Goal: Transaction & Acquisition: Purchase product/service

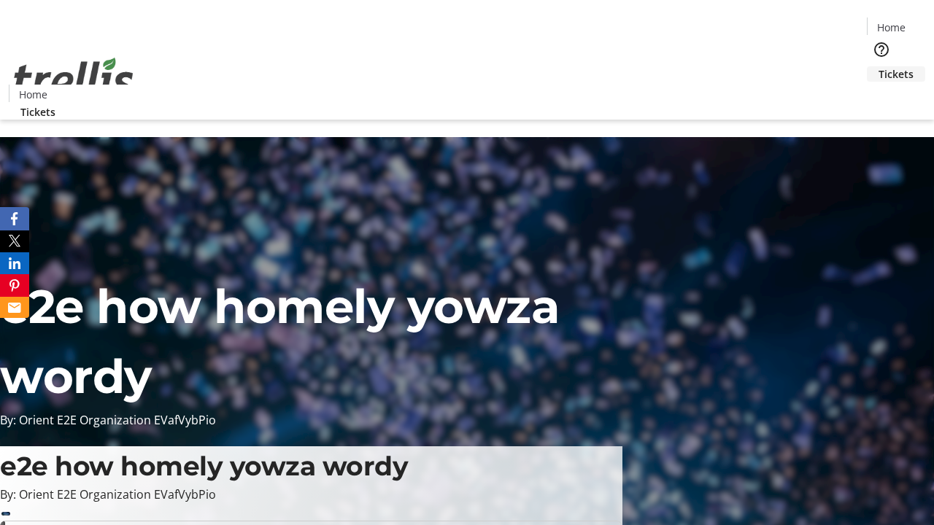
click at [879, 66] on span "Tickets" at bounding box center [896, 73] width 35 height 15
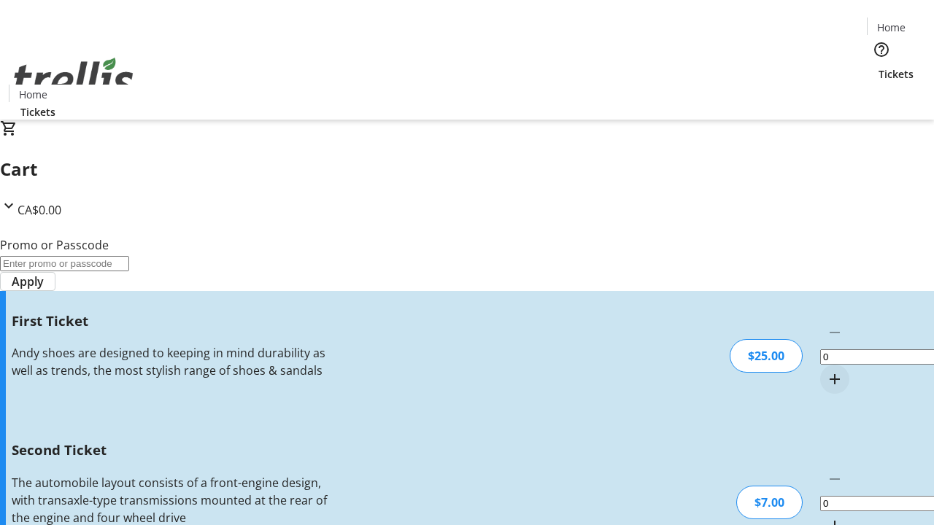
click at [826, 371] on mat-icon "Increment by one" at bounding box center [835, 380] width 18 height 18
type input "1"
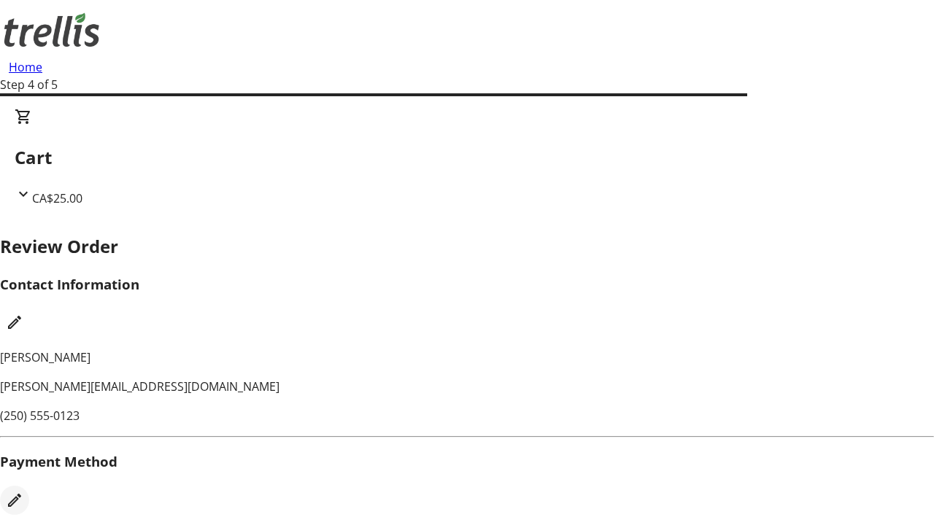
click at [23, 492] on mat-icon "Edit Payment Method" at bounding box center [15, 501] width 18 height 18
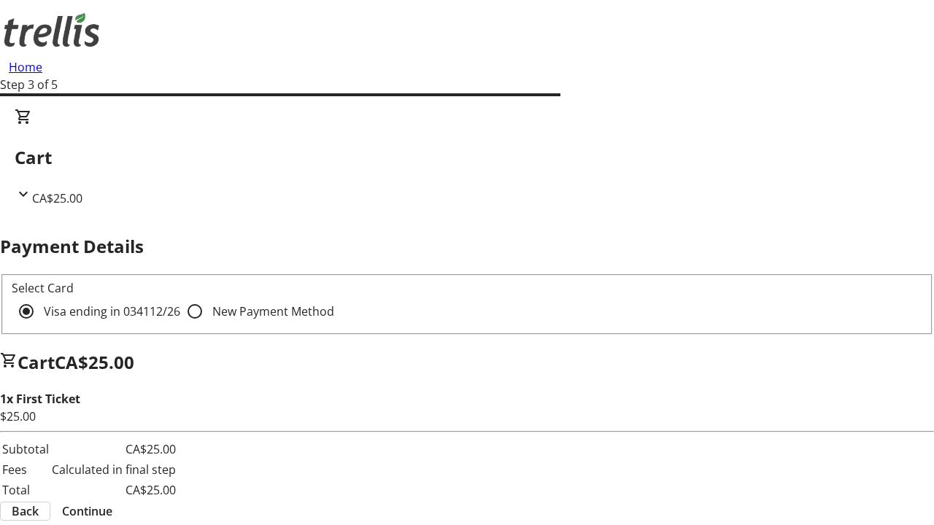
click at [180, 297] on input "New Payment Method" at bounding box center [194, 311] width 29 height 29
radio input "true"
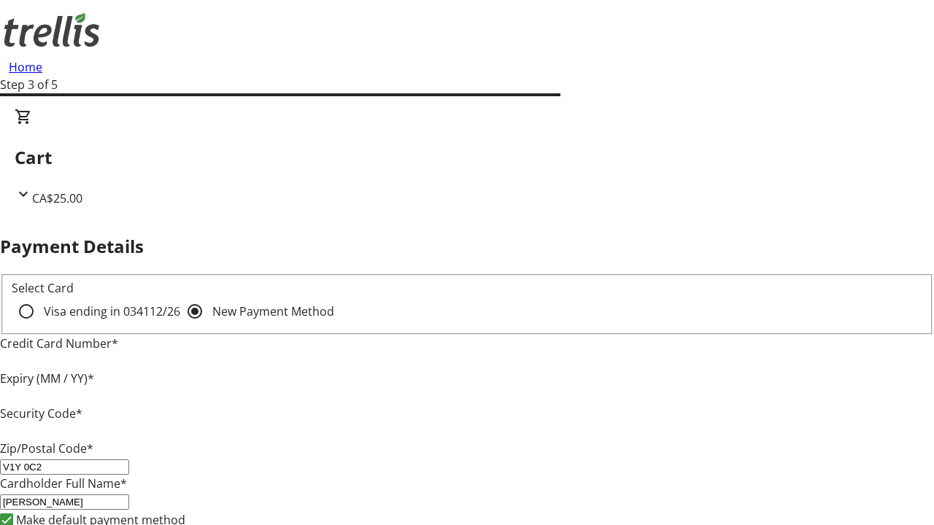
type input "V1Y 0C2"
